Goal: Task Accomplishment & Management: Complete application form

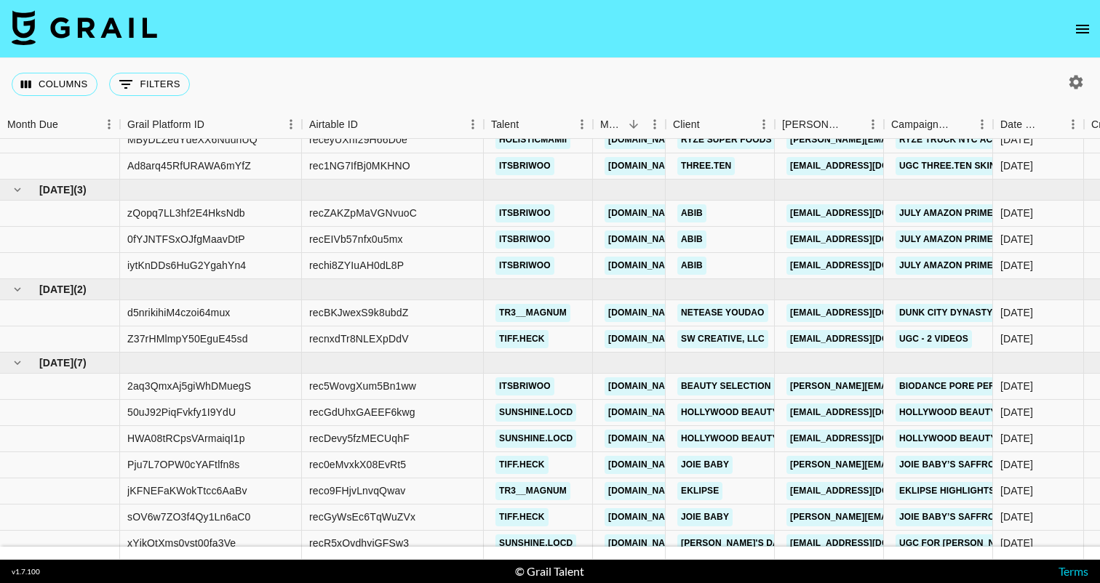
scroll to position [33, 0]
click at [716, 489] on link "Eklipse" at bounding box center [699, 491] width 45 height 18
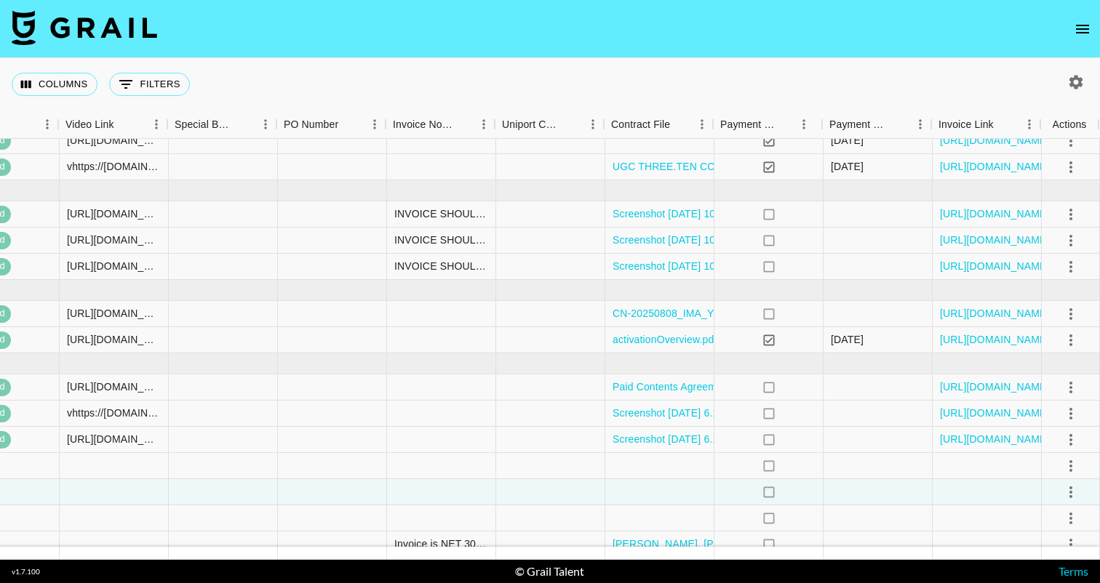
scroll to position [32, 1697]
click at [1073, 498] on icon "select merge strategy" at bounding box center [1070, 492] width 17 height 17
click at [1060, 461] on div "Approve" at bounding box center [1039, 461] width 44 height 17
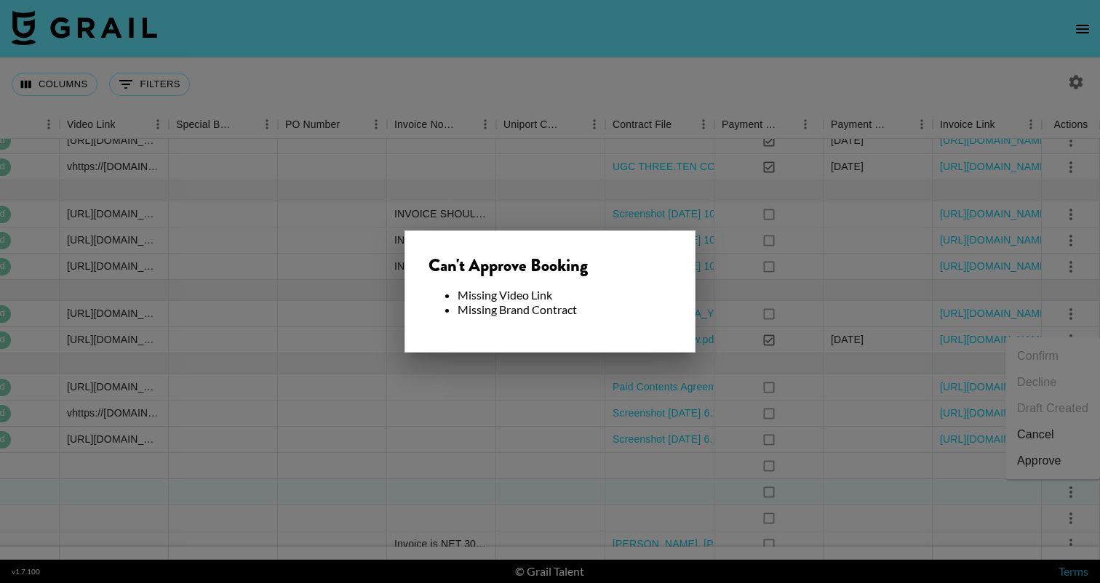
click at [840, 132] on div at bounding box center [550, 291] width 1100 height 583
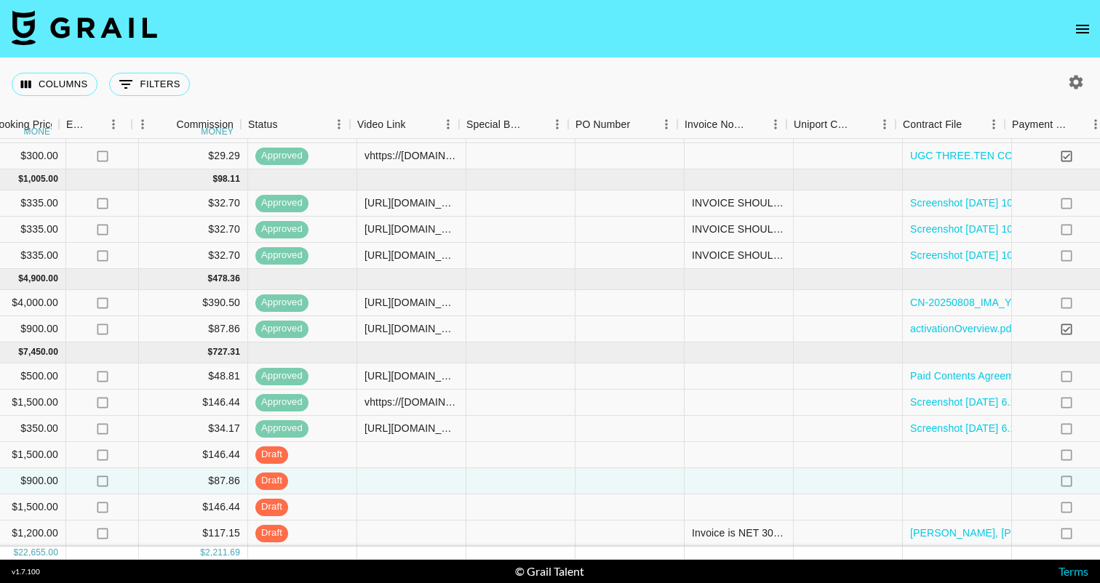
scroll to position [43, 1382]
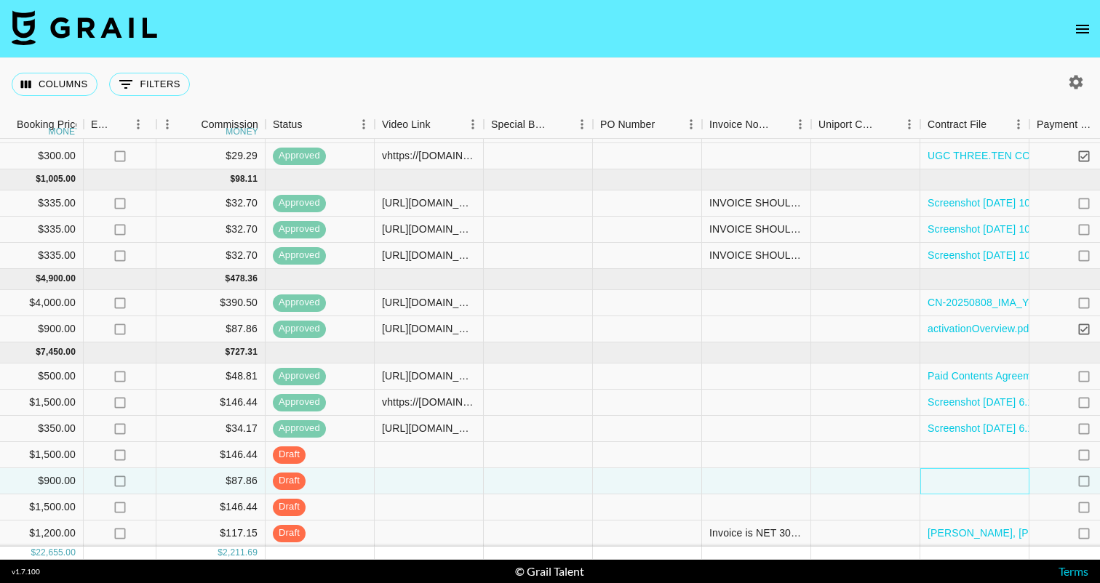
click at [941, 485] on div at bounding box center [974, 482] width 109 height 26
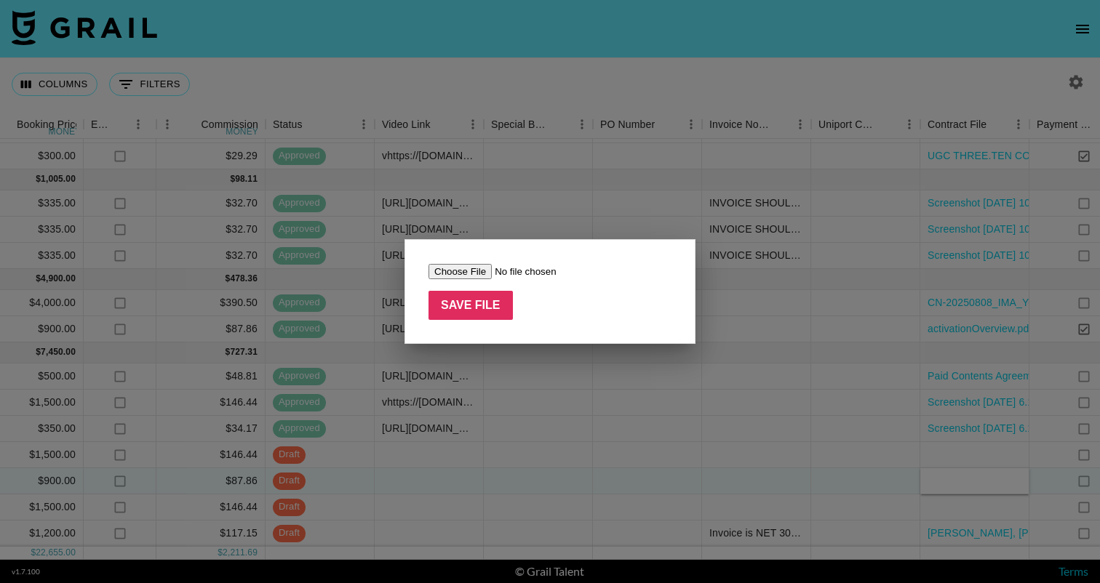
click at [455, 268] on input "file" at bounding box center [521, 271] width 184 height 15
type input "C:\fakepath\Tiktok Creative Brief_NBA 2K26 2025.docx.pdf"
click at [469, 303] on input "Save File" at bounding box center [471, 305] width 84 height 29
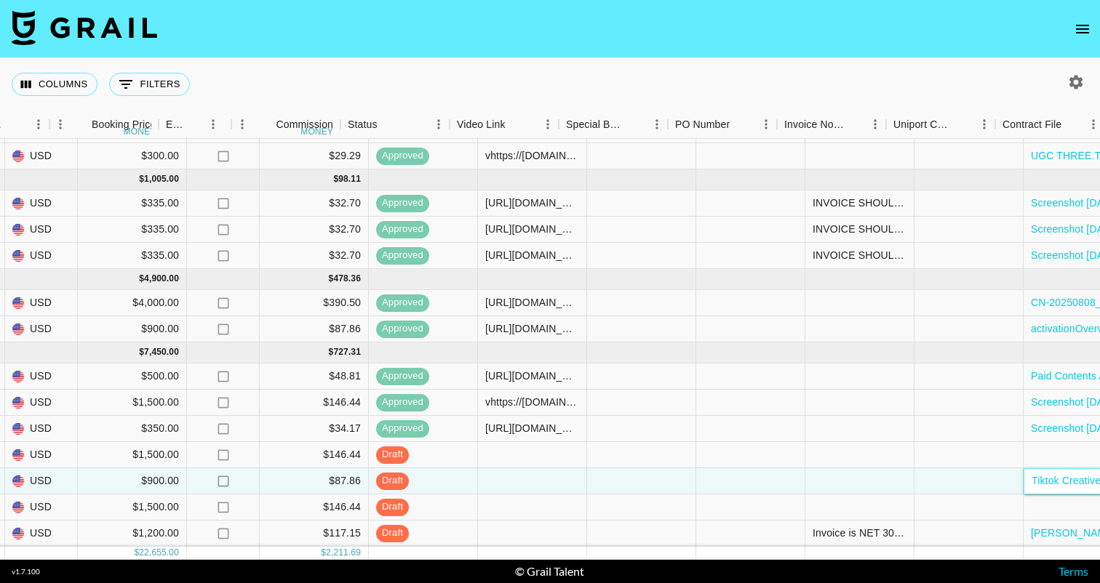
scroll to position [43, 1428]
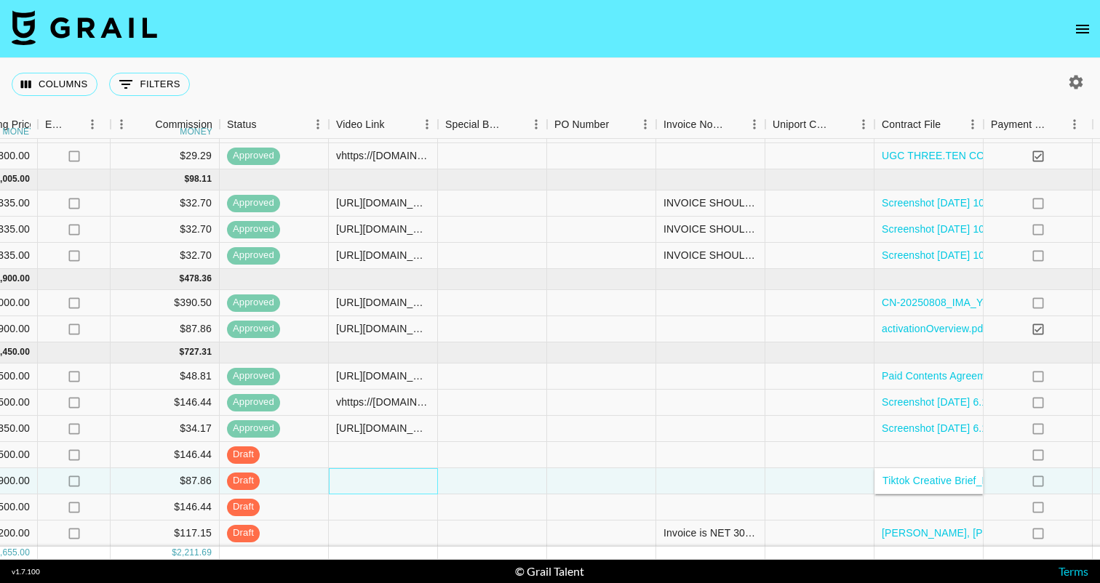
click at [405, 487] on div at bounding box center [383, 482] width 109 height 26
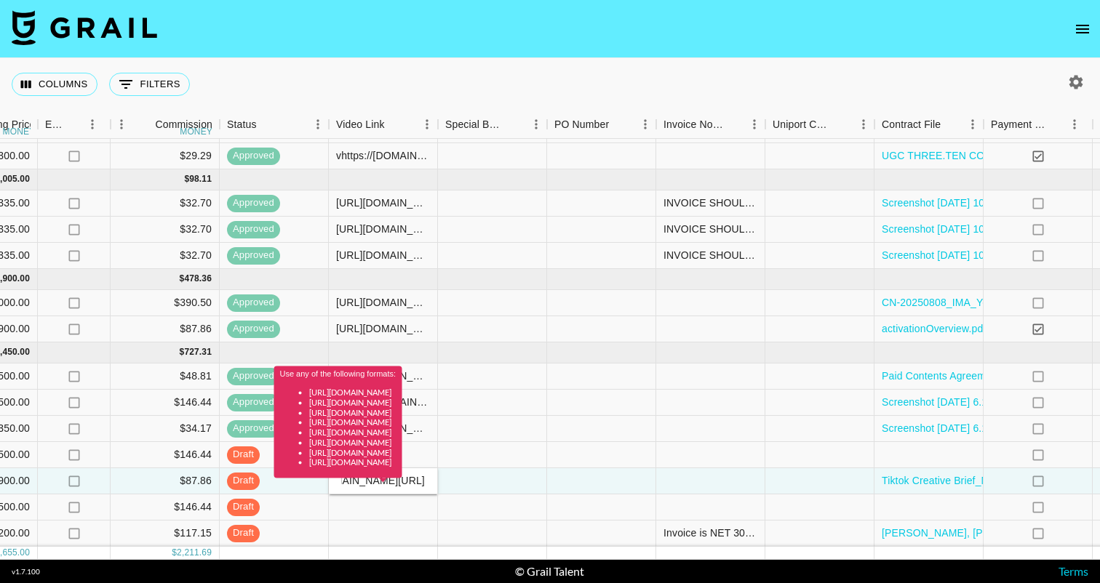
type input "vhttps://www.tiktok.com/@tr3__magnum/video/7546659715254684983"
click at [402, 479] on div "Use any of the following formats: https://www.tiktok.com/@user/video/1234567 ht…" at bounding box center [338, 428] width 128 height 122
click at [346, 483] on div "Use any of the following formats: https://www.tiktok.com/@user/video/1234567 ht…" at bounding box center [338, 428] width 128 height 122
click at [346, 485] on div "Use any of the following formats: https://www.tiktok.com/@user/video/1234567 ht…" at bounding box center [338, 428] width 128 height 122
click at [402, 485] on div "Use any of the following formats: https://www.tiktok.com/@user/video/1234567 ht…" at bounding box center [338, 428] width 128 height 122
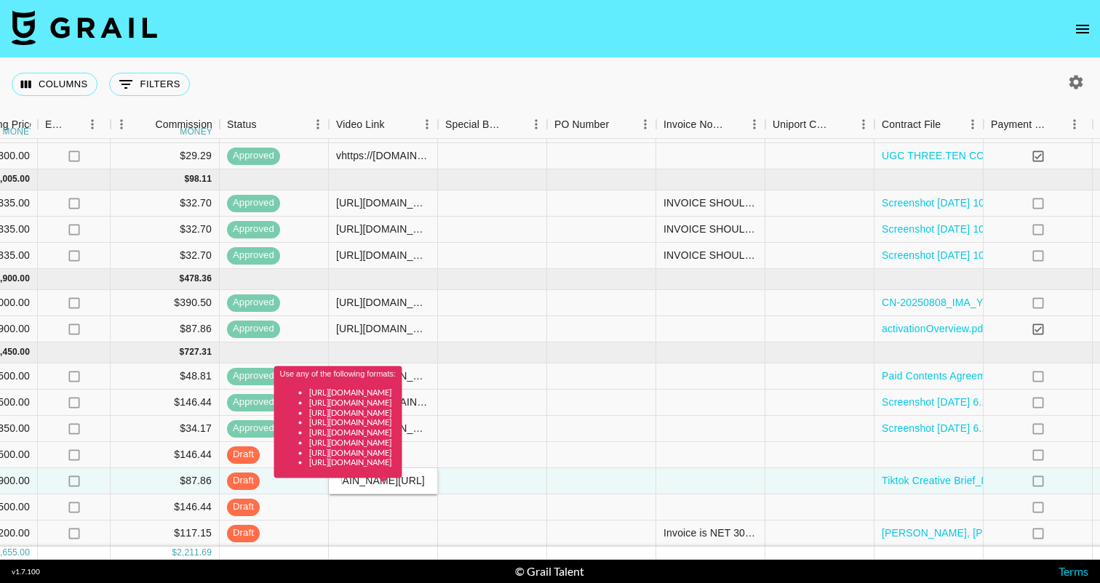
click at [350, 477] on div "Use any of the following formats: https://www.tiktok.com/@user/video/1234567 ht…" at bounding box center [338, 423] width 128 height 112
click at [402, 474] on div "Use any of the following formats: https://www.tiktok.com/@user/video/1234567 ht…" at bounding box center [338, 423] width 128 height 112
click at [567, 417] on div at bounding box center [601, 429] width 109 height 26
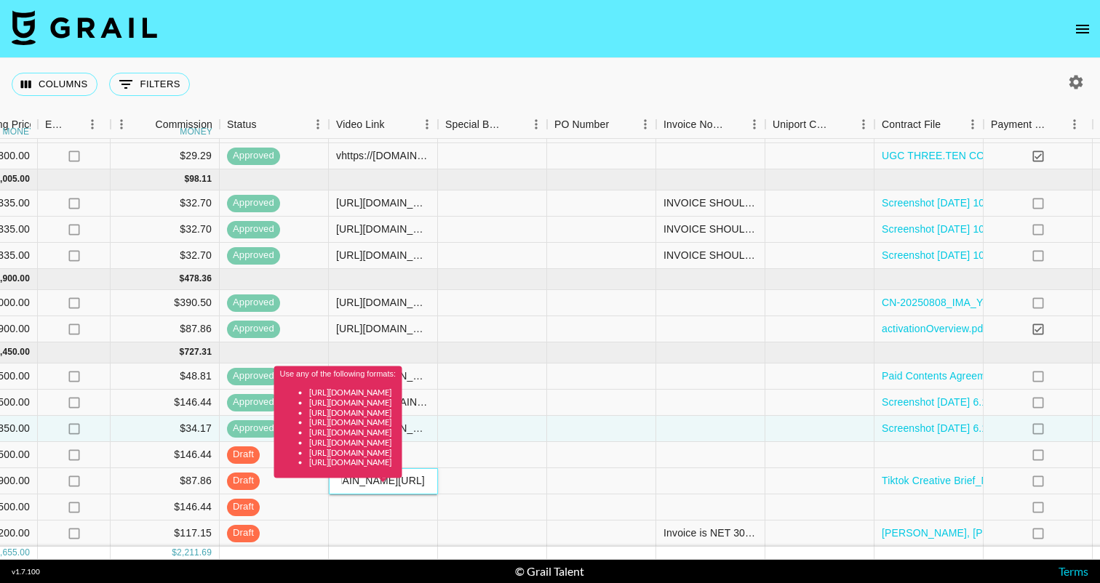
click at [347, 480] on div "Use any of the following formats: https://www.tiktok.com/@user/video/1234567 ht…" at bounding box center [338, 428] width 128 height 122
click at [346, 489] on div "vhttps://www.tiktok.com/@tr3__magnum/video/7546659715254684983" at bounding box center [383, 482] width 109 height 26
click at [346, 480] on div "Use any of the following formats: https://www.tiktok.com/@user/video/1234567 ht…" at bounding box center [338, 428] width 128 height 122
click at [402, 482] on div "Use any of the following formats: https://www.tiktok.com/@user/video/1234567 ht…" at bounding box center [338, 428] width 128 height 122
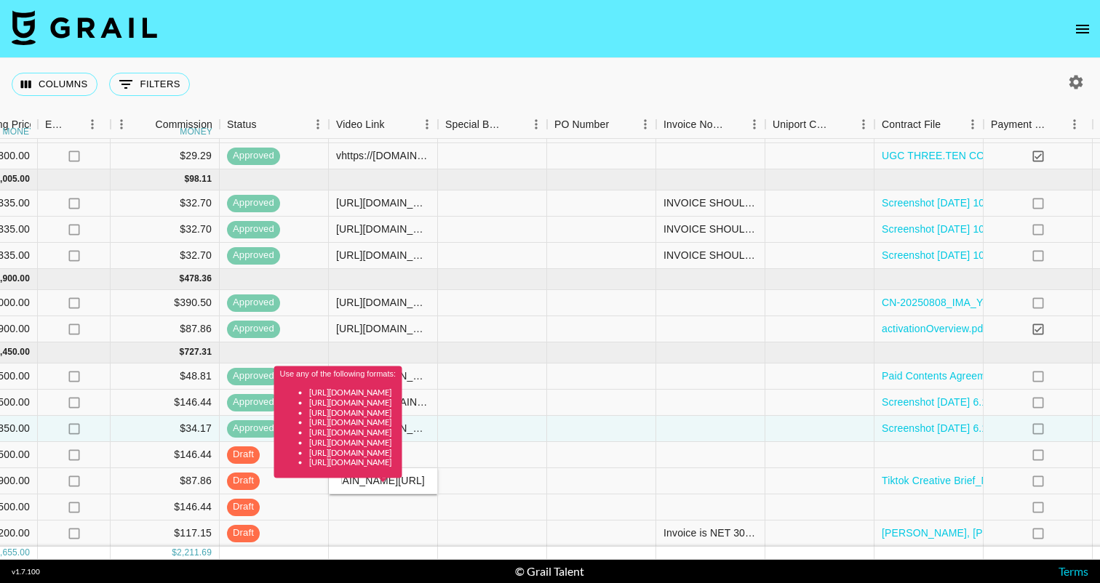
click at [393, 481] on div "Use any of the following formats: https://www.tiktok.com/@user/video/1234567 ht…" at bounding box center [338, 428] width 128 height 122
click at [394, 482] on div "Use any of the following formats: https://www.tiktok.com/@user/video/1234567 ht…" at bounding box center [338, 428] width 128 height 122
click at [552, 465] on div at bounding box center [601, 455] width 109 height 26
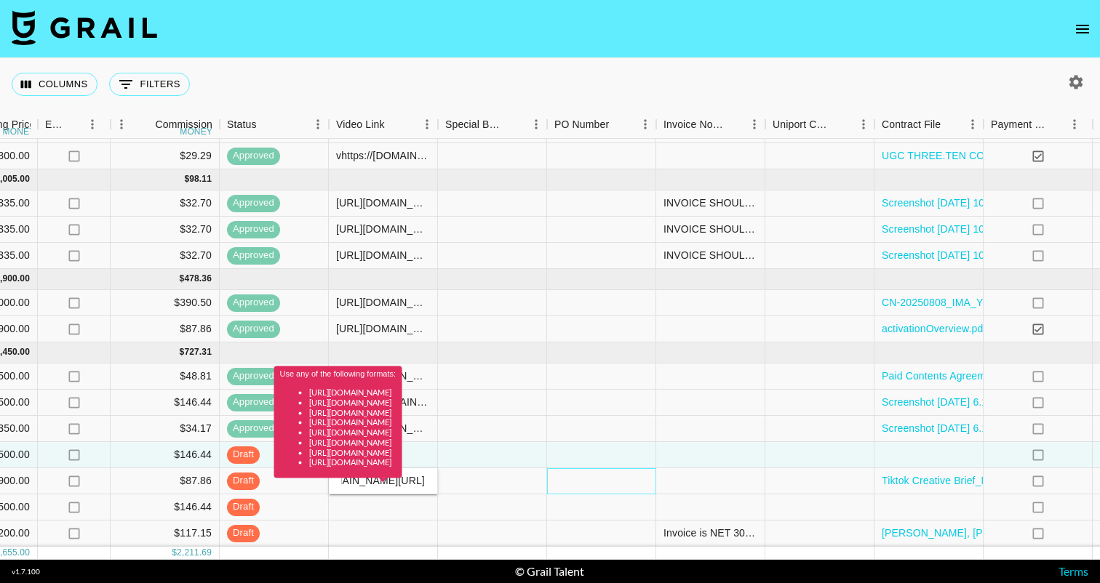
click at [602, 487] on div at bounding box center [601, 482] width 109 height 26
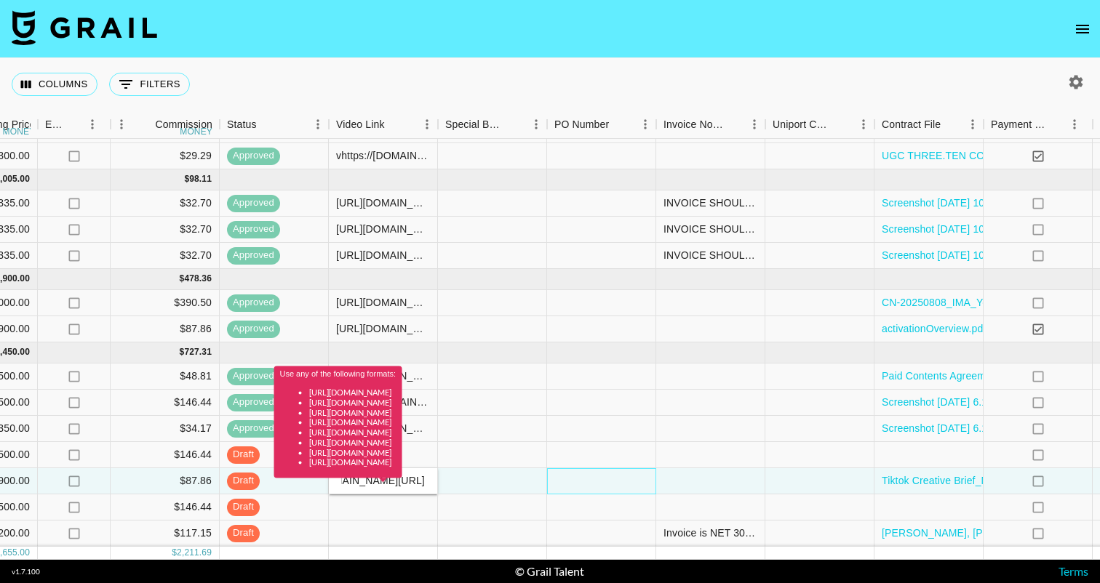
scroll to position [0, 0]
click at [498, 528] on div at bounding box center [492, 534] width 109 height 26
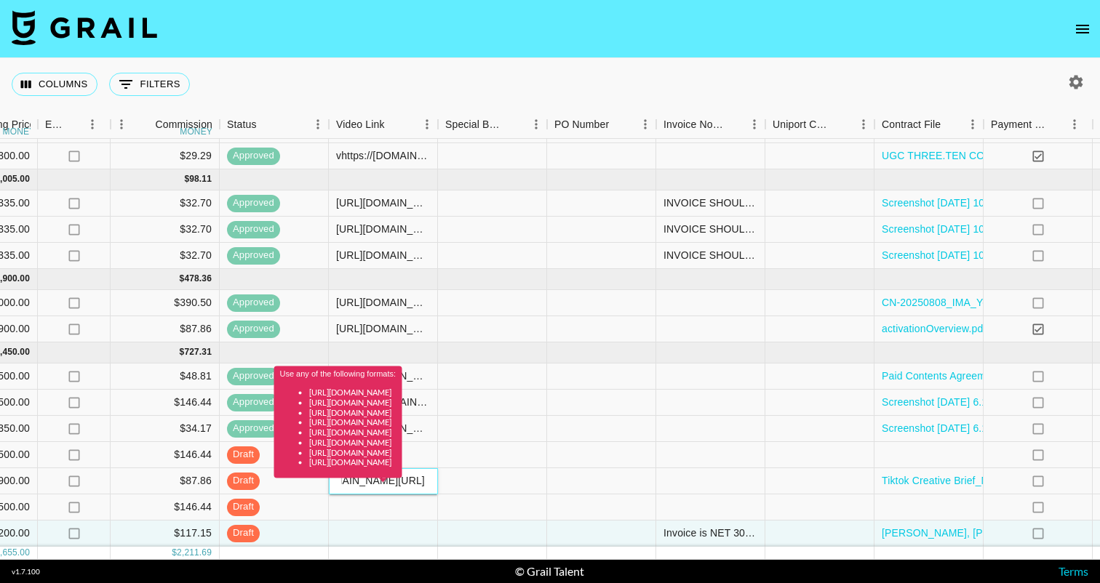
click at [402, 481] on div "Use any of the following formats: https://www.tiktok.com/@user/video/1234567 ht…" at bounding box center [338, 428] width 128 height 122
drag, startPoint x: 421, startPoint y: 479, endPoint x: 278, endPoint y: 478, distance: 143.3
click at [273, 478] on body "Columns 0 Filters + Booking Month Due Grail Platform ID Airtable ID Talent Mana…" at bounding box center [550, 291] width 1100 height 583
click at [352, 485] on div "Use any of the following formats: https://www.tiktok.com/@user/video/1234567 ht…" at bounding box center [338, 428] width 128 height 122
click at [347, 482] on div "Use any of the following formats: https://www.tiktok.com/@user/video/1234567 ht…" at bounding box center [338, 428] width 128 height 122
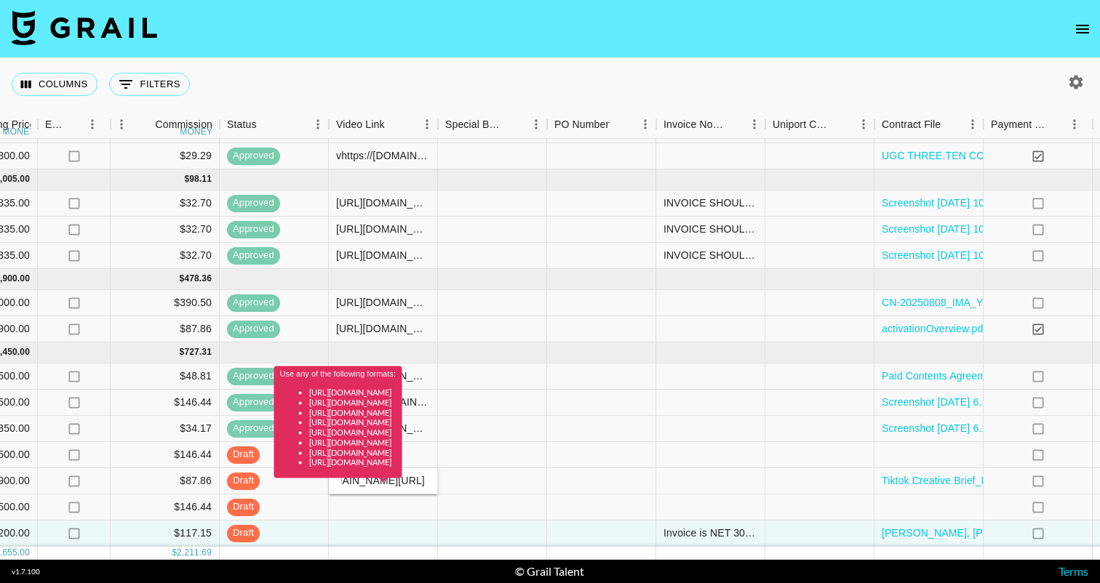
click at [346, 481] on div "Use any of the following formats: https://www.tiktok.com/@user/video/1234567 ht…" at bounding box center [338, 428] width 128 height 122
click at [538, 478] on div at bounding box center [492, 482] width 109 height 26
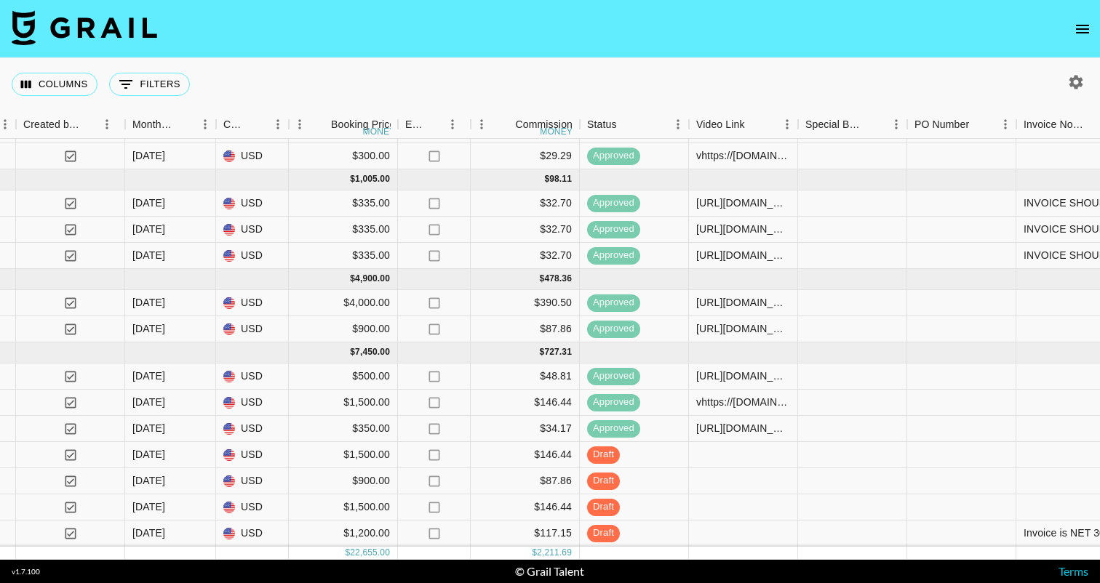
scroll to position [43, 1068]
click at [765, 482] on div at bounding box center [743, 482] width 109 height 26
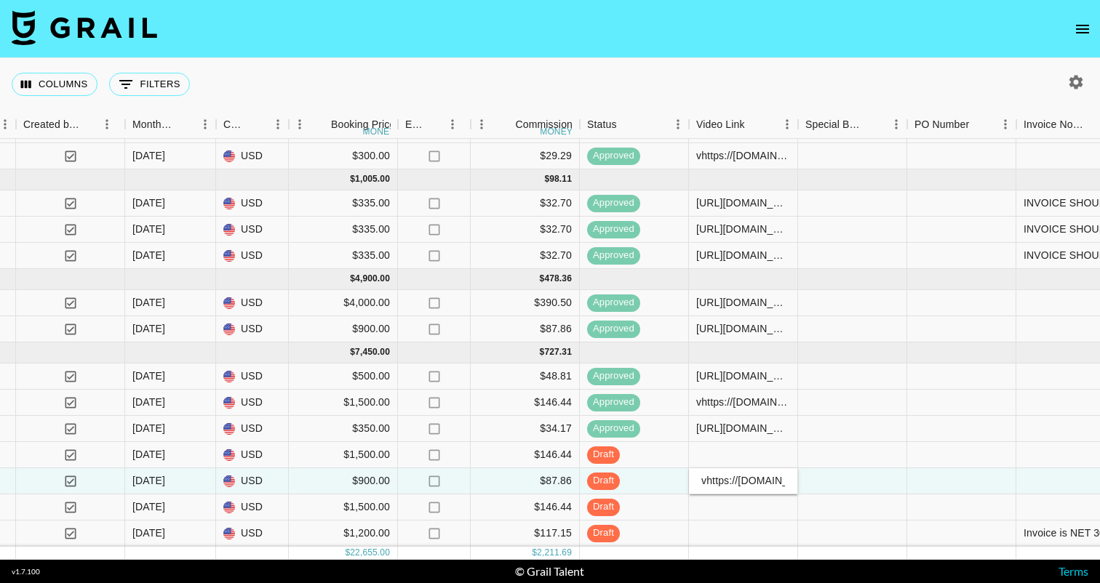
scroll to position [0, 244]
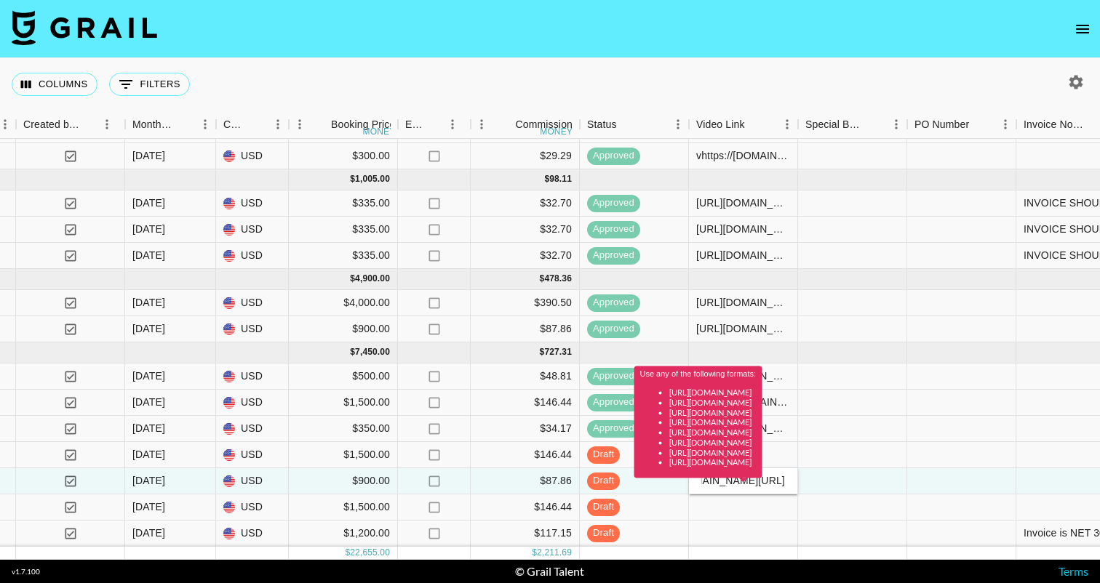
type input "vhttps://www.tiktok.com/@tr3__magnum/video/7546659715254684983"
click at [722, 482] on div "Use any of the following formats: [URL][DOMAIN_NAME] [URL][DOMAIN_NAME] [URL][D…" at bounding box center [698, 428] width 128 height 122
click at [706, 482] on div "Use any of the following formats: https://www.tiktok.com/@user/video/1234567 ht…" at bounding box center [698, 428] width 128 height 122
click at [705, 480] on div "Use any of the following formats: https://www.tiktok.com/@user/video/1234567 ht…" at bounding box center [698, 428] width 128 height 122
click at [752, 483] on div "Use any of the following formats: https://www.tiktok.com/@user/video/1234567 ht…" at bounding box center [698, 428] width 128 height 122
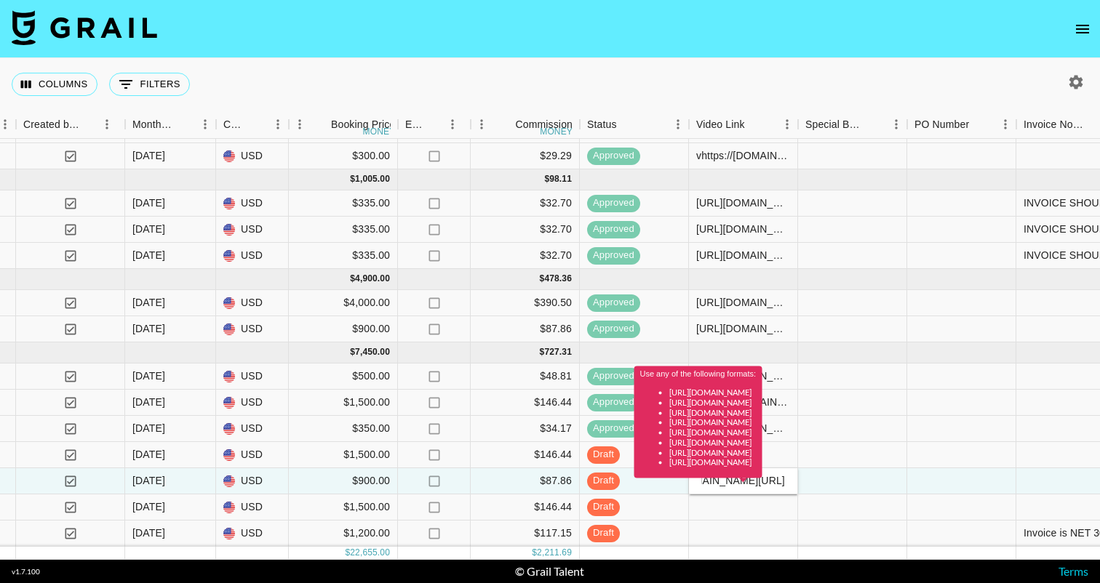
click at [752, 483] on div "Use any of the following formats: https://www.tiktok.com/@user/video/1234567 ht…" at bounding box center [698, 428] width 128 height 122
click at [803, 495] on div at bounding box center [852, 508] width 109 height 26
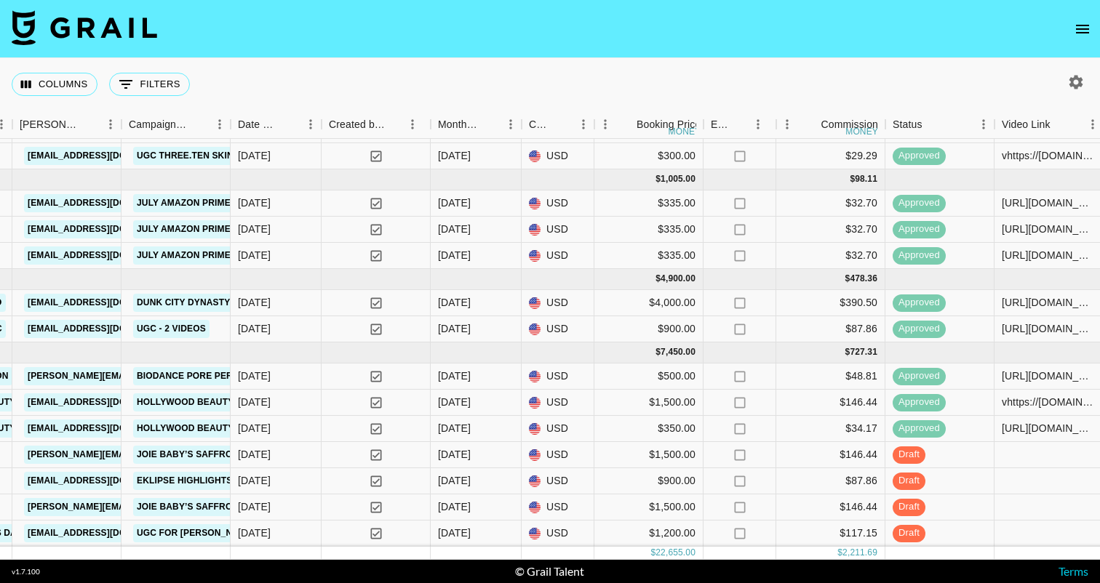
scroll to position [43, 762]
click at [1022, 478] on div at bounding box center [1049, 482] width 109 height 26
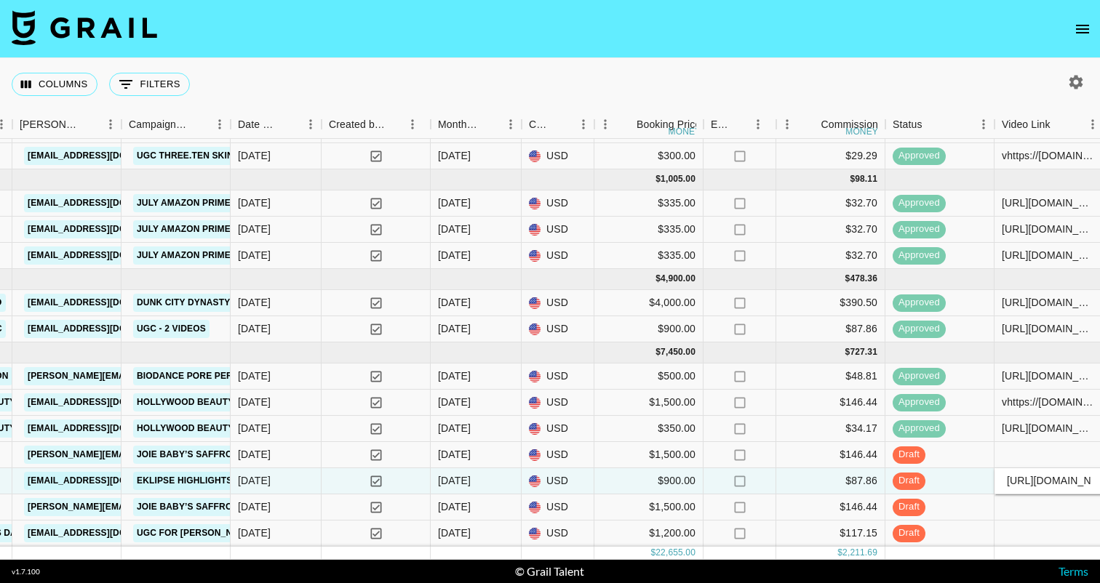
click at [1007, 477] on input "https://www.tiktok.com/@tr3__magnum/video/7546659715254684983?is_from_webapp=1&…" at bounding box center [1048, 481] width 107 height 12
drag, startPoint x: 1008, startPoint y: 479, endPoint x: 948, endPoint y: 479, distance: 60.4
click at [948, 479] on div "jKFNEFaKWokTtcc6AaBv reco9FHjvLnvqQwav tr3__magnum autumn.green@grail-talent.co…" at bounding box center [636, 482] width 2797 height 26
click at [1011, 477] on input "https://www.tiktok.com/@tr3__magnum/video/7546659715254684983?is_from_webapp=1&…" at bounding box center [1048, 481] width 107 height 12
drag, startPoint x: 1007, startPoint y: 477, endPoint x: 995, endPoint y: 477, distance: 11.6
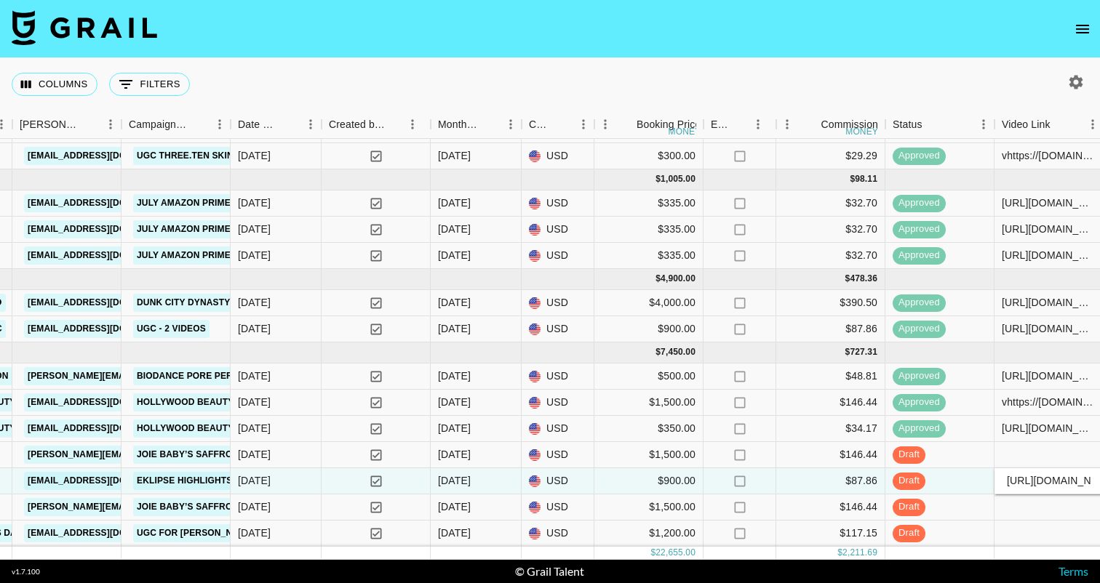
click at [995, 477] on input "[URL][DOMAIN_NAME]" at bounding box center [1048, 481] width 107 height 12
type input "[URL][DOMAIN_NAME]"
click at [1021, 463] on div at bounding box center [1049, 455] width 109 height 26
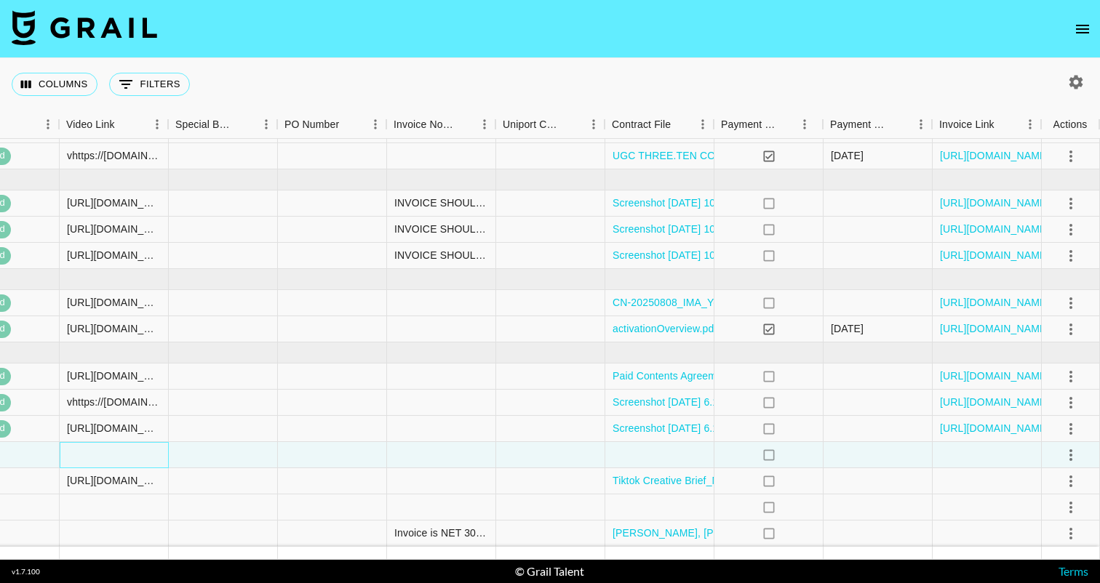
scroll to position [43, 1697]
click at [1075, 483] on icon "select merge strategy" at bounding box center [1070, 481] width 17 height 17
click at [1019, 458] on div "Approve" at bounding box center [1039, 450] width 44 height 17
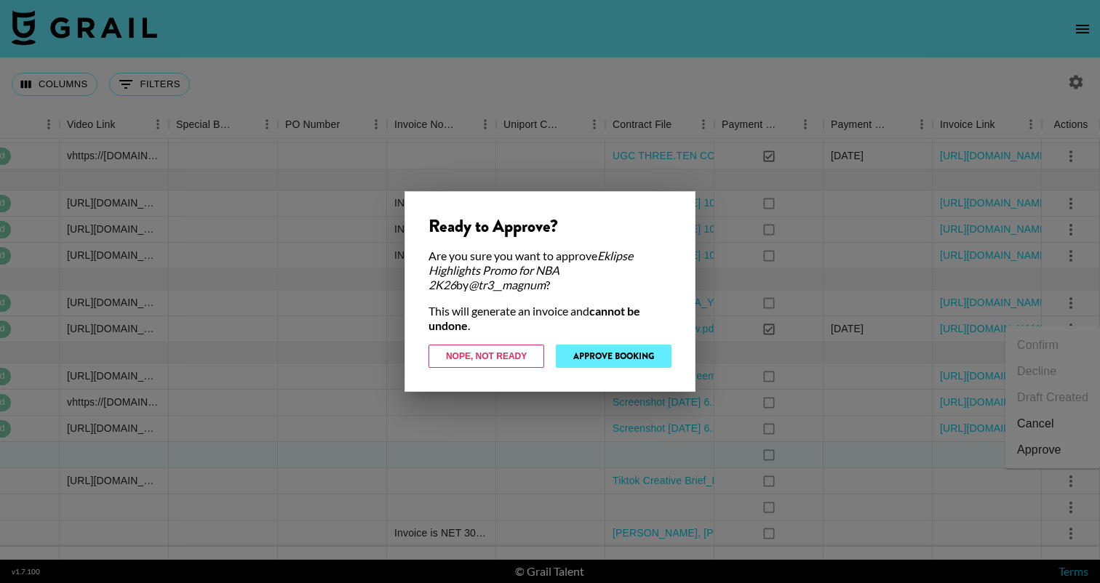
click at [626, 358] on button "Approve Booking" at bounding box center [614, 356] width 116 height 23
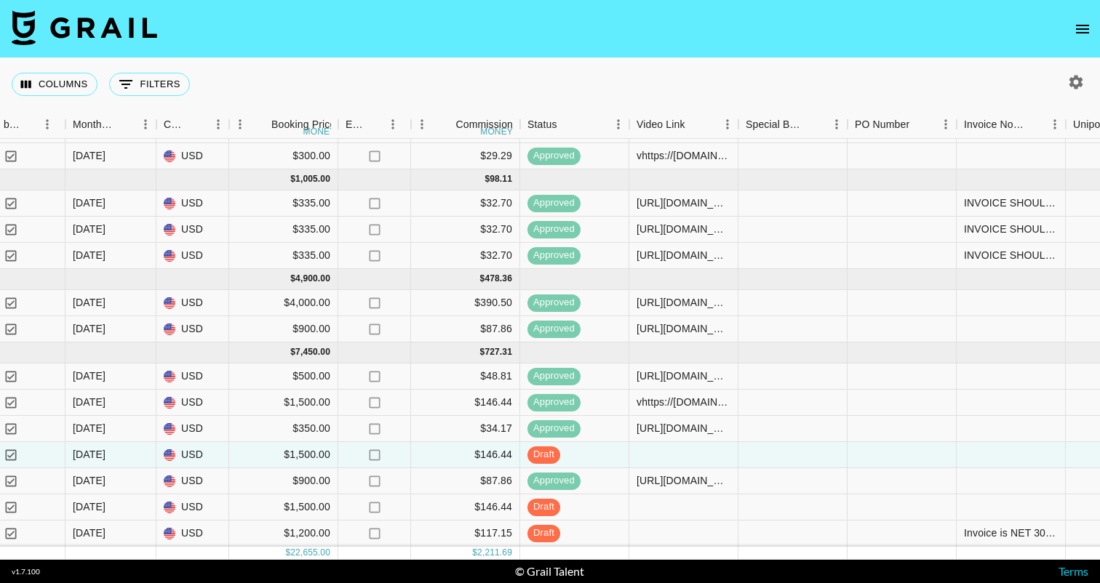
scroll to position [0, 0]
click at [668, 538] on div at bounding box center [683, 534] width 109 height 26
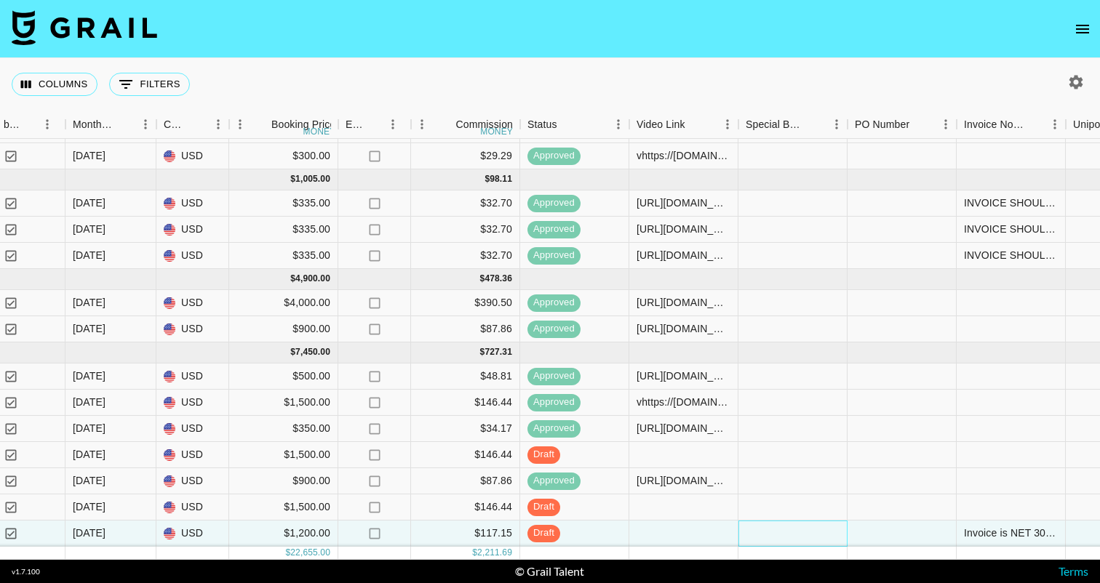
click at [784, 540] on div at bounding box center [792, 534] width 109 height 26
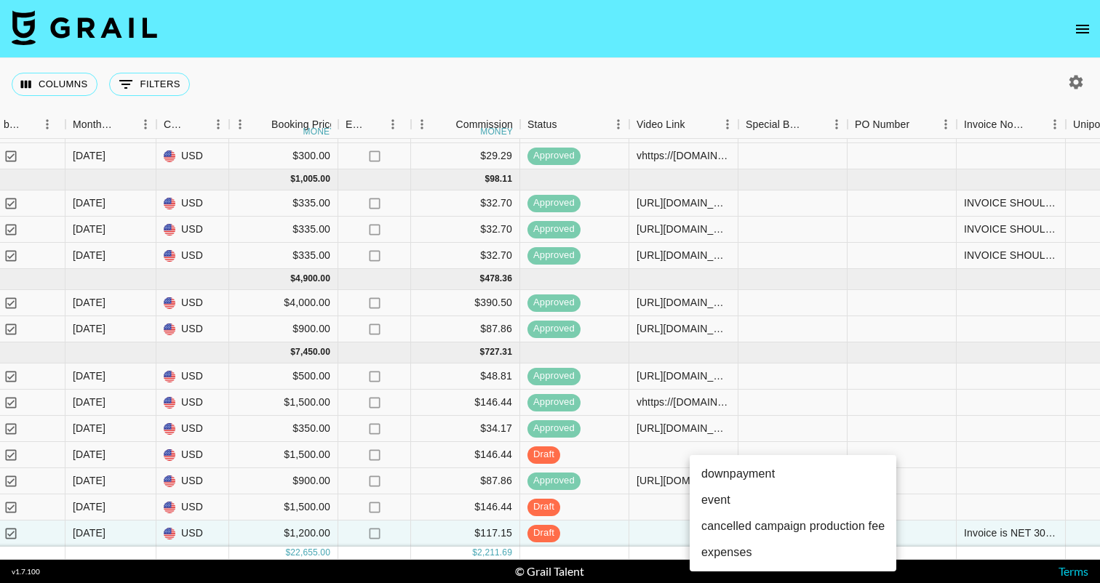
click at [661, 532] on div at bounding box center [550, 291] width 1100 height 583
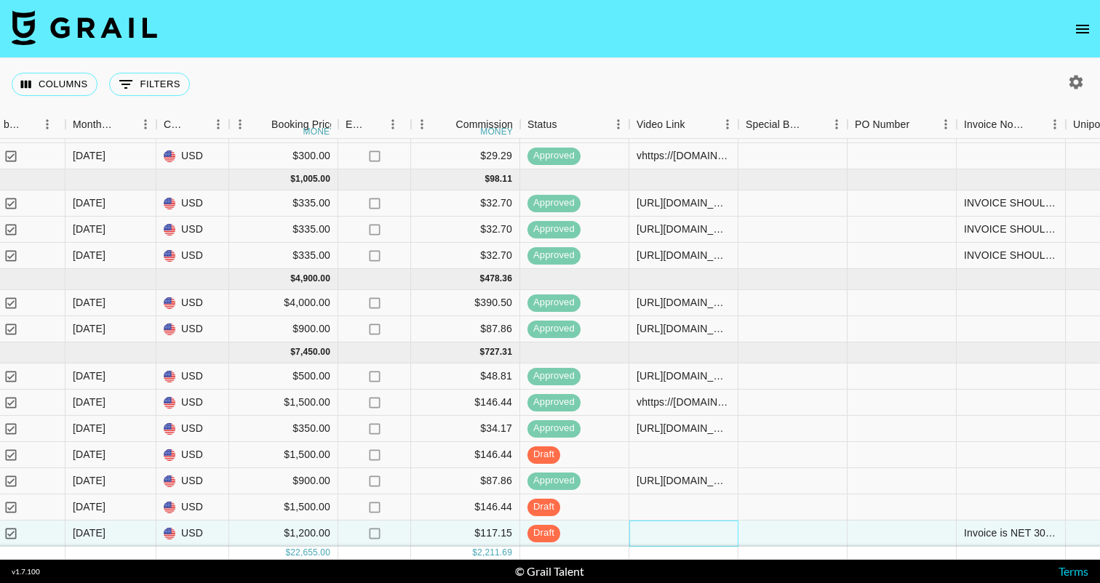
click at [651, 543] on div at bounding box center [683, 534] width 109 height 26
type input "vhttps://www.instagram.com/p/DOmJlTvCeX4/?img_index=1"
click at [781, 535] on div at bounding box center [792, 534] width 109 height 26
click at [641, 538] on div "vhttps://www.instagram.com/p/DOmJlTvCeX4/?img_index=1" at bounding box center [684, 533] width 94 height 15
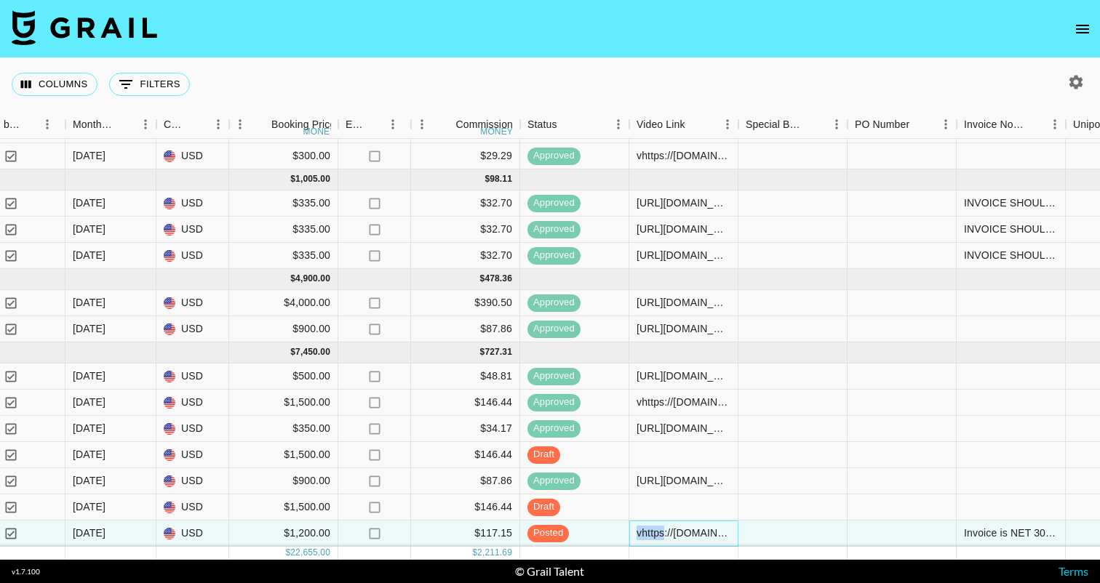
click at [641, 538] on div "vhttps://www.instagram.com/p/DOmJlTvCeX4/?img_index=1" at bounding box center [684, 533] width 94 height 15
click at [658, 533] on input "vhttps://www.instagram.com/p/DOmJlTvCeX4/?img_index=1" at bounding box center [683, 533] width 107 height 12
drag, startPoint x: 714, startPoint y: 530, endPoint x: 502, endPoint y: 530, distance: 211.7
click at [502, 530] on div "xYjkOtXms0yst00fa3Ve recR5xQvdhyiGFSw3 sunshine.locd autumn.green@grail-talent.…" at bounding box center [270, 534] width 2797 height 26
click at [647, 534] on input "vhttps://www.instagram.com/p/DOmJlTvCeX4/?img_index=1" at bounding box center [683, 533] width 107 height 12
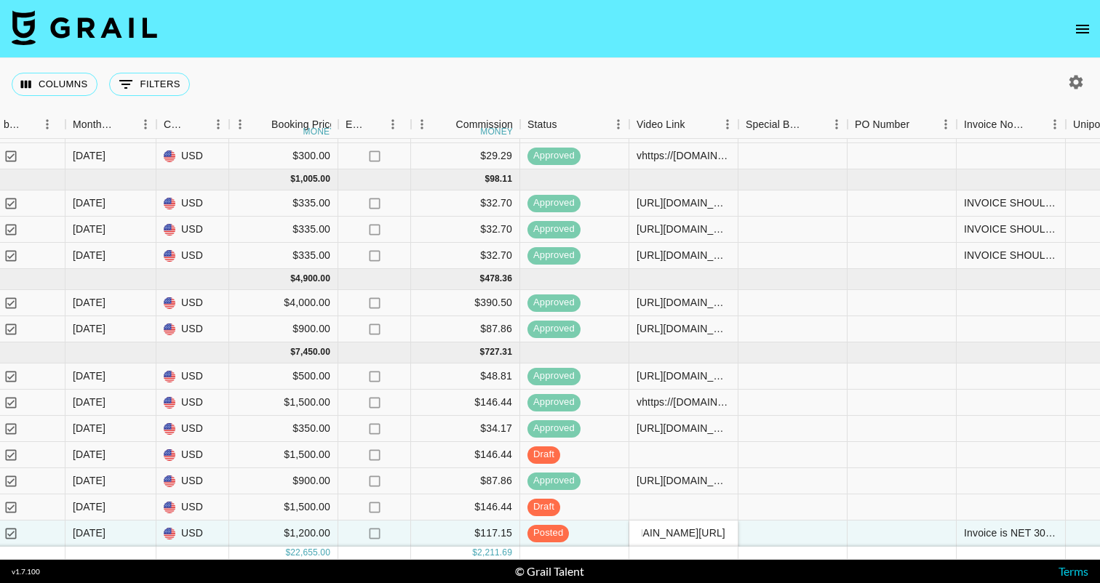
type input "[URL][DOMAIN_NAME]"
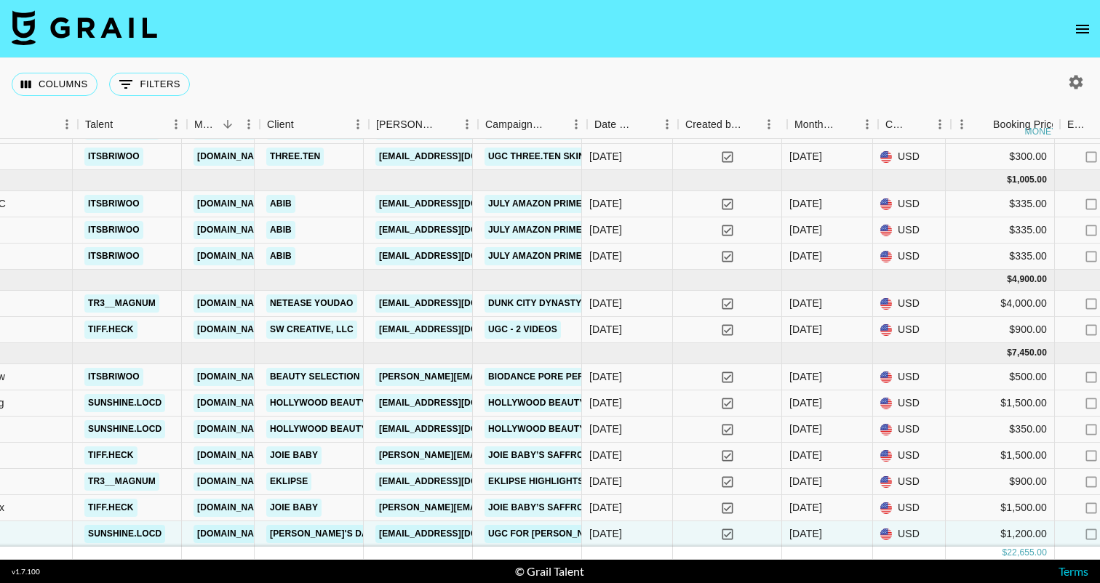
scroll to position [42, 399]
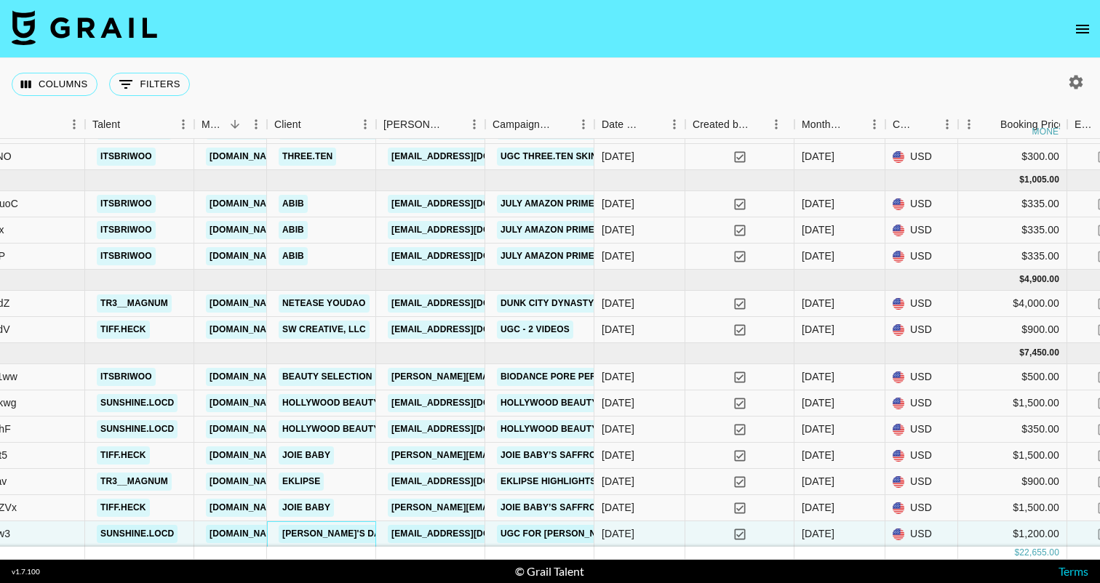
click at [303, 533] on link "[PERSON_NAME]'s Daughter" at bounding box center [350, 534] width 143 height 18
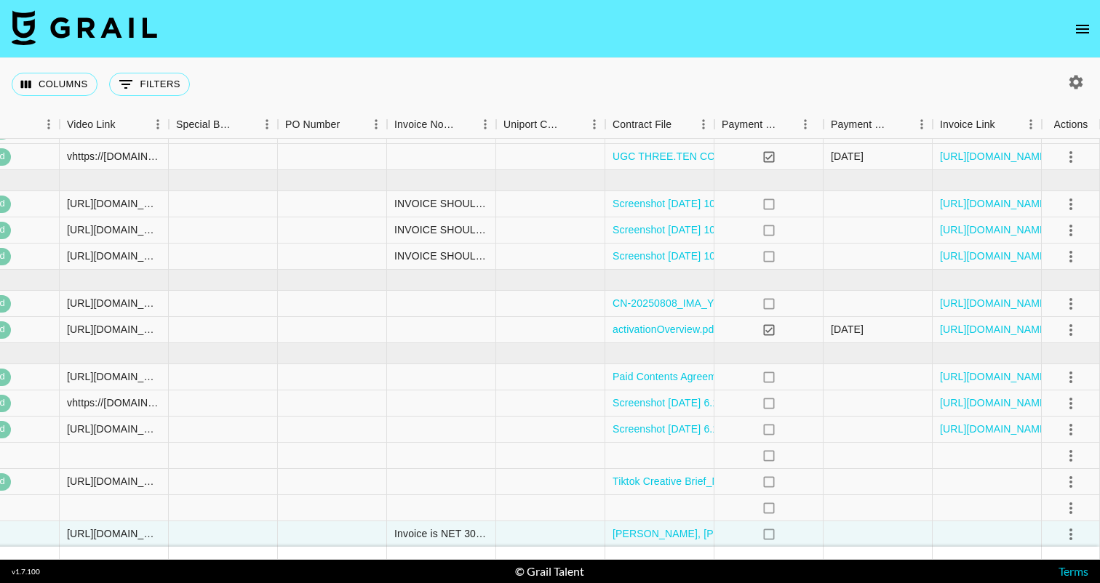
scroll to position [0, 0]
click at [1078, 539] on icon "select merge strategy" at bounding box center [1070, 534] width 17 height 17
click at [1054, 509] on div "Approve" at bounding box center [1039, 503] width 44 height 17
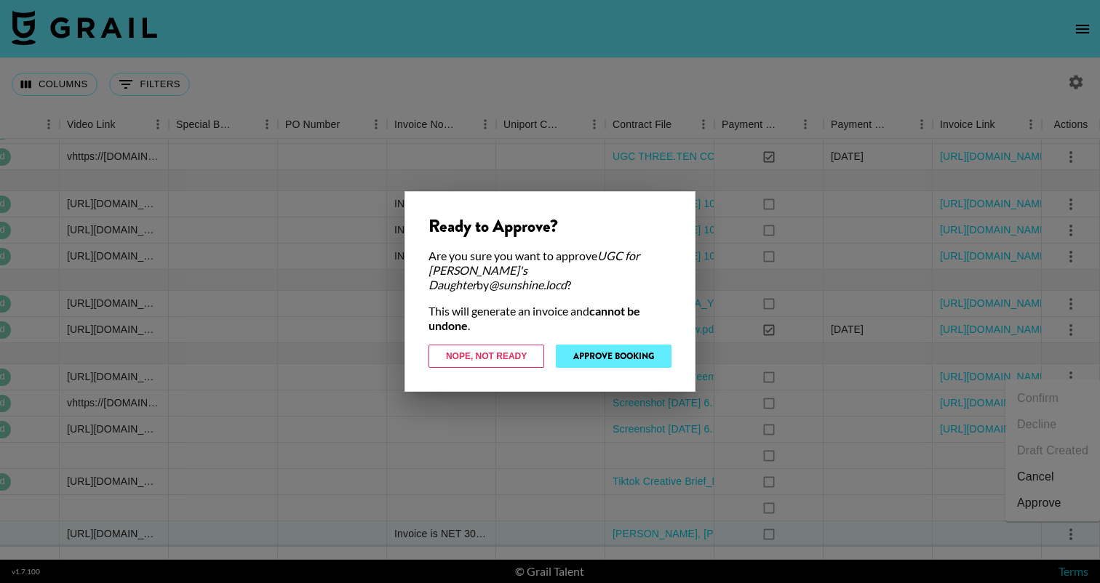
click at [635, 350] on button "Approve Booking" at bounding box center [614, 356] width 116 height 23
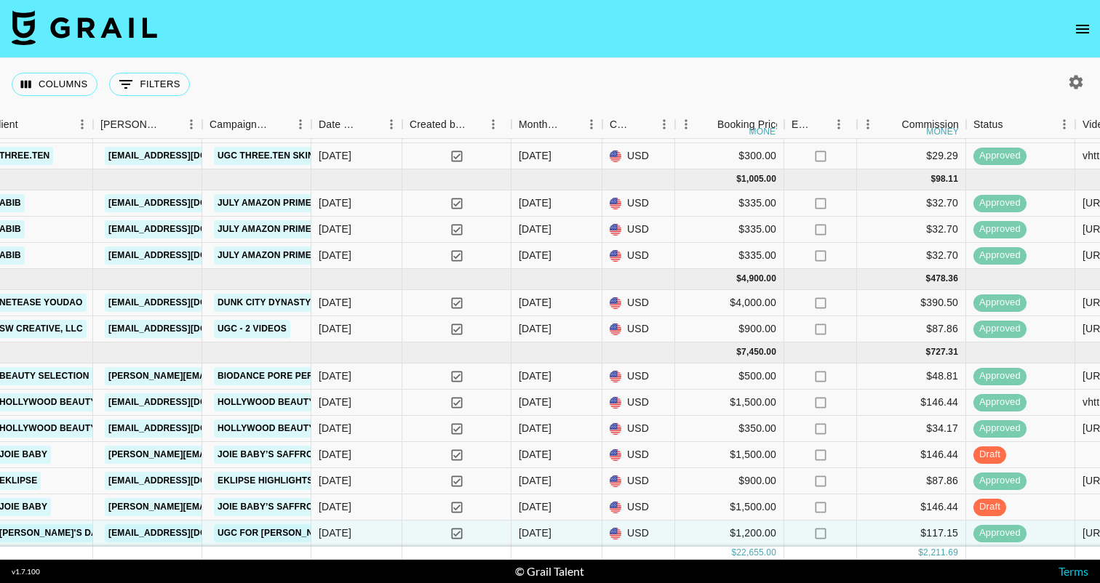
scroll to position [43, 682]
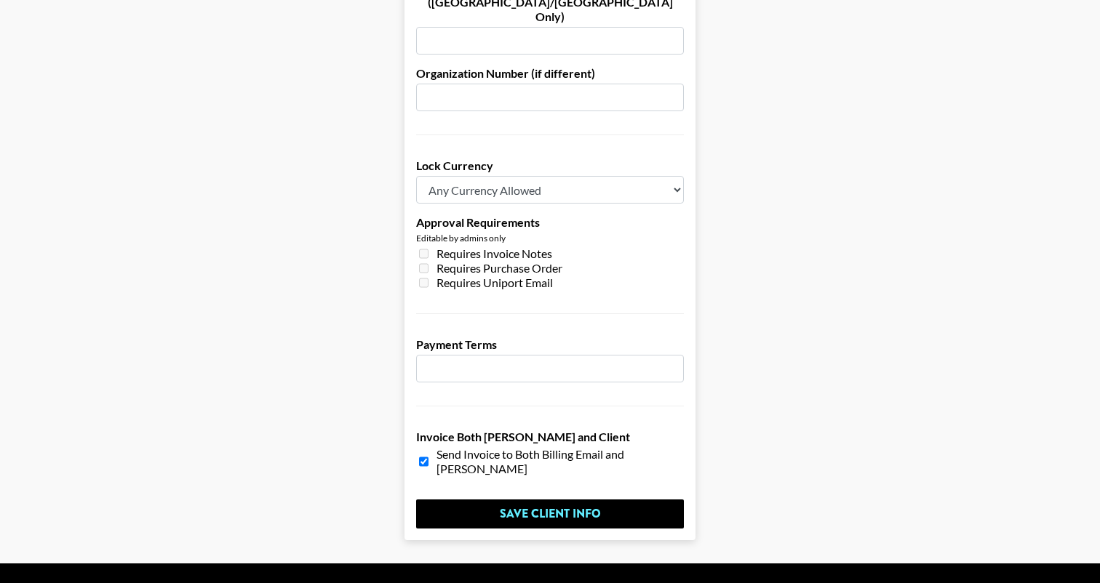
scroll to position [1083, 0]
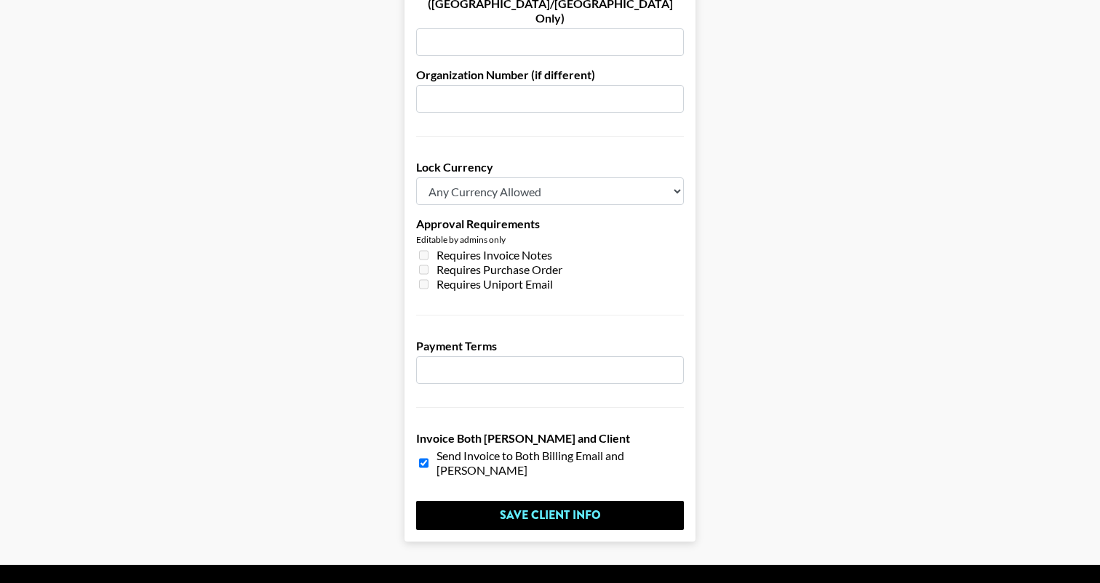
click at [479, 357] on input "number" at bounding box center [550, 371] width 268 height 28
type input "30"
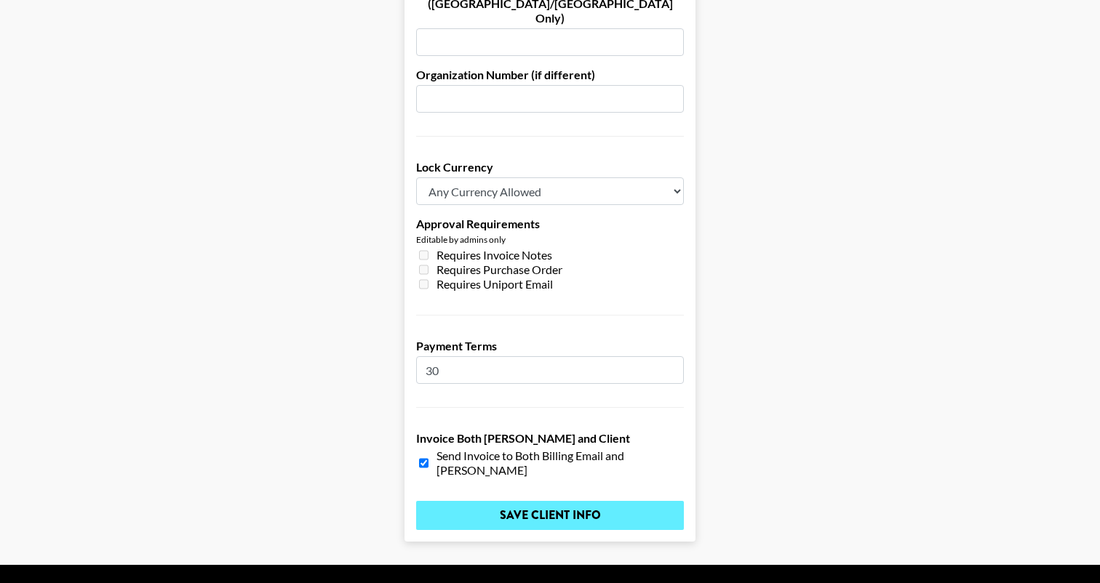
click at [540, 501] on input "Save Client Info" at bounding box center [550, 515] width 268 height 29
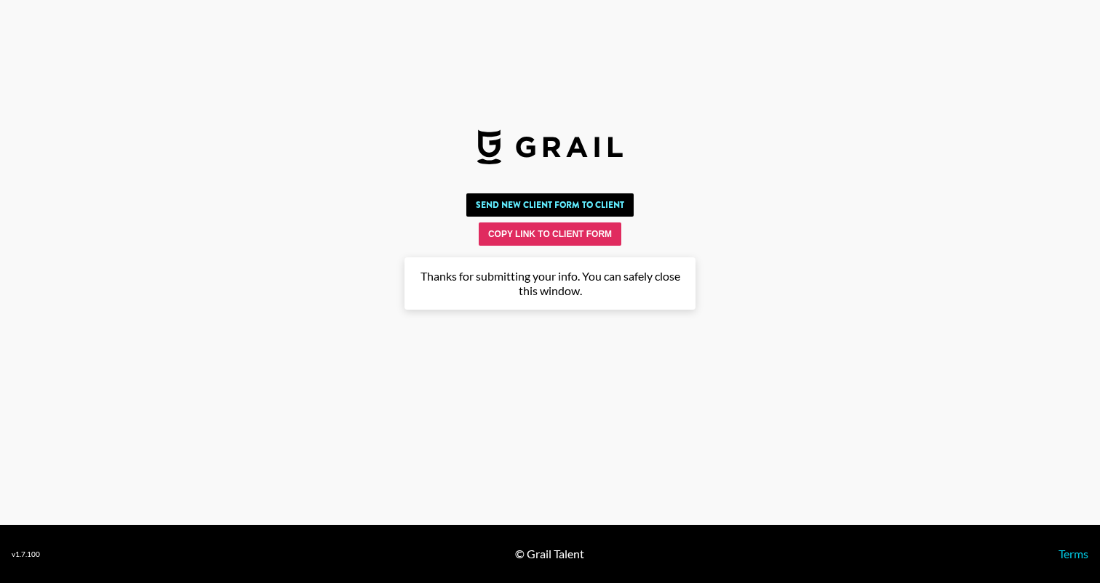
scroll to position [0, 0]
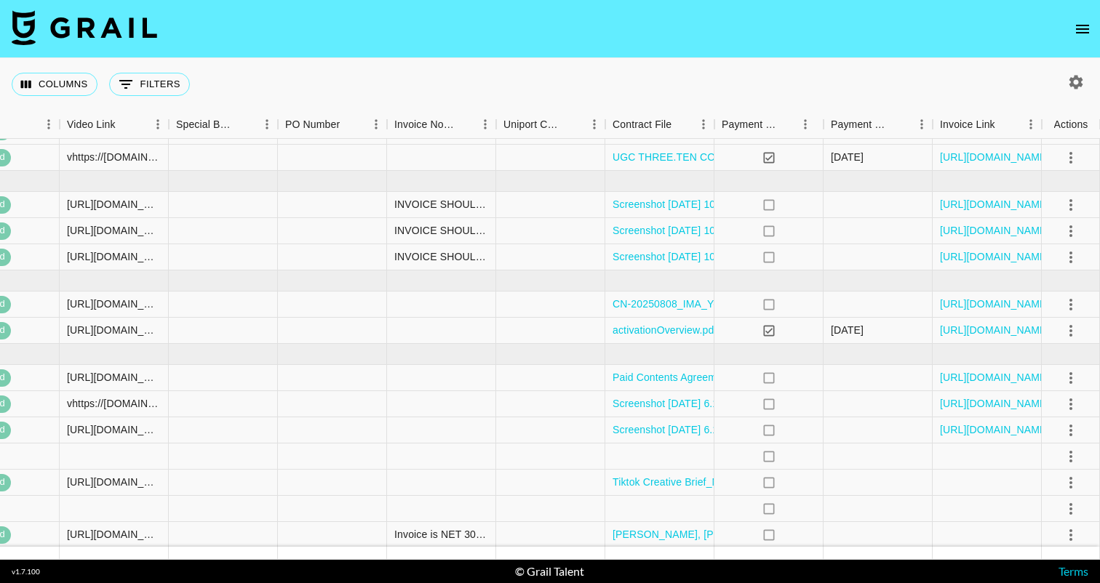
scroll to position [41, 1697]
click at [967, 211] on link "[URL][DOMAIN_NAME]" at bounding box center [995, 204] width 110 height 15
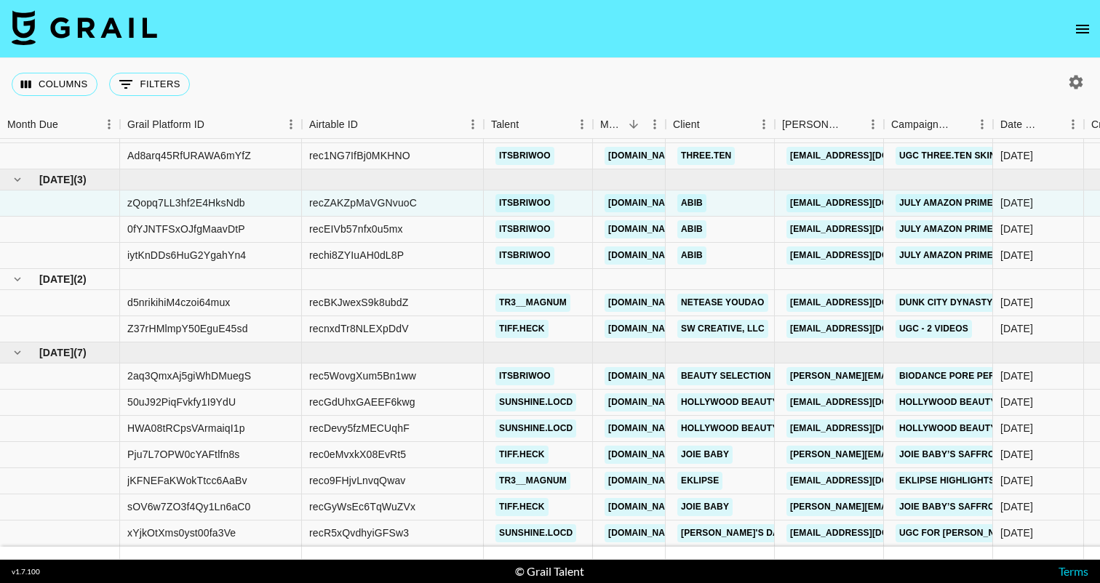
scroll to position [0, 0]
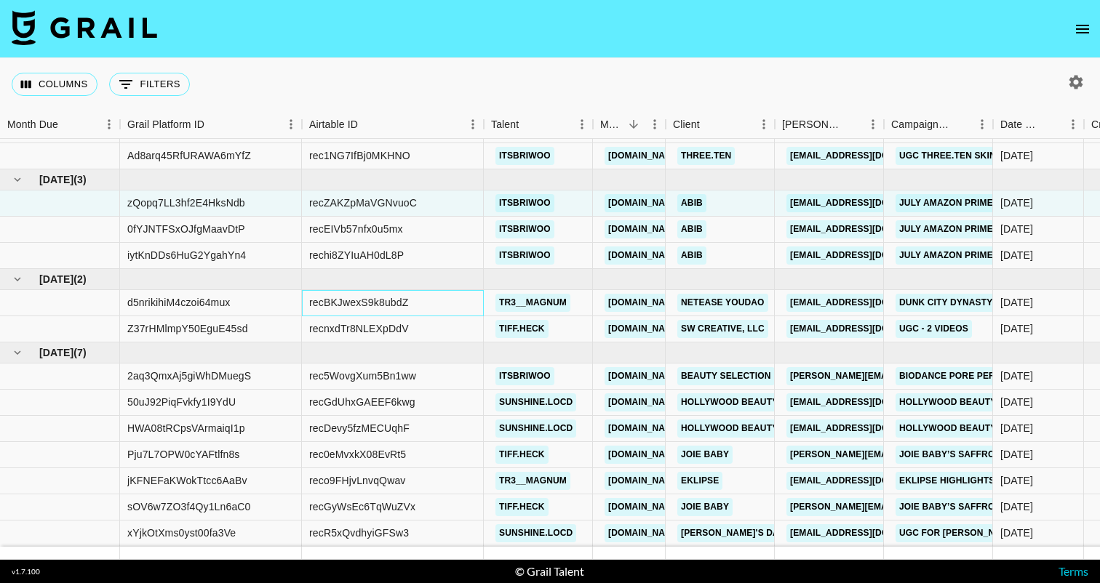
click at [377, 304] on div "recBKJwexS9k8ubdZ" at bounding box center [358, 302] width 99 height 15
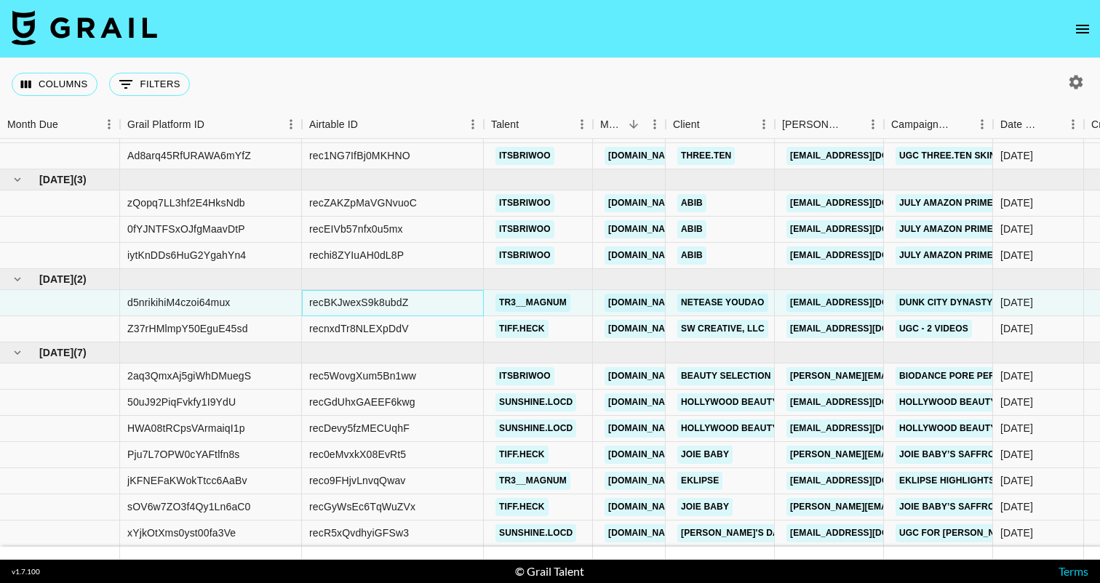
click at [391, 304] on div "recBKJwexS9k8ubdZ" at bounding box center [358, 302] width 99 height 15
copy div "recBKJwexS9k8ubdZ"
